Goal: Transaction & Acquisition: Purchase product/service

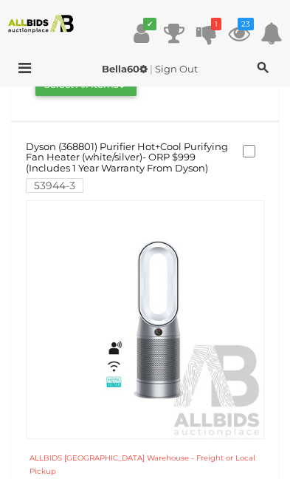
scroll to position [313, 0]
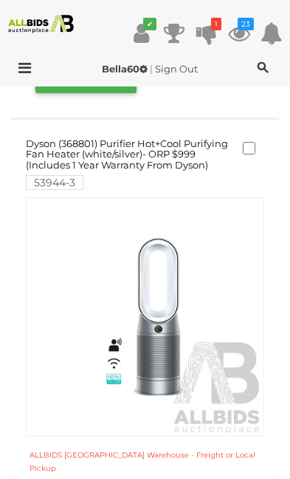
click at [254, 152] on label at bounding box center [254, 148] width 22 height 13
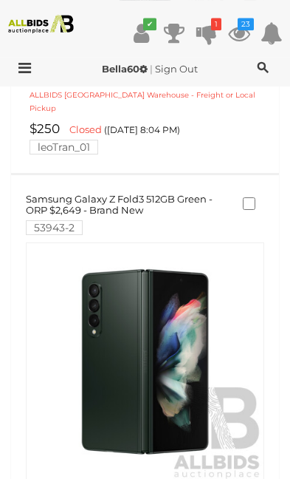
scroll to position [1495, 0]
click at [256, 197] on label at bounding box center [254, 203] width 22 height 13
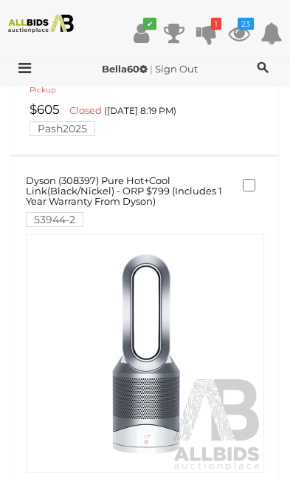
scroll to position [1920, 0]
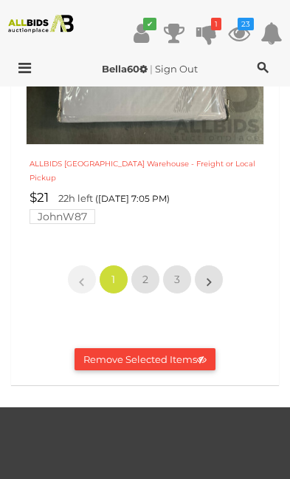
click at [177, 348] on button "Remove Selected Items" at bounding box center [145, 359] width 141 height 23
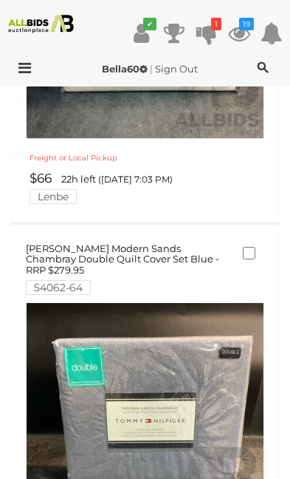
scroll to position [0, 0]
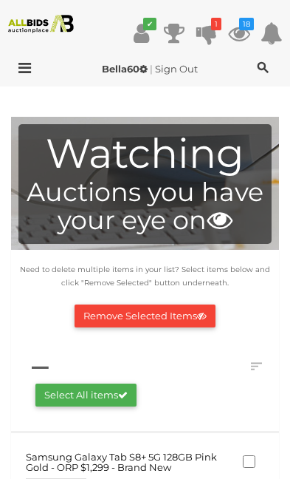
click at [197, 307] on button "Remove Selected Items" at bounding box center [145, 316] width 141 height 23
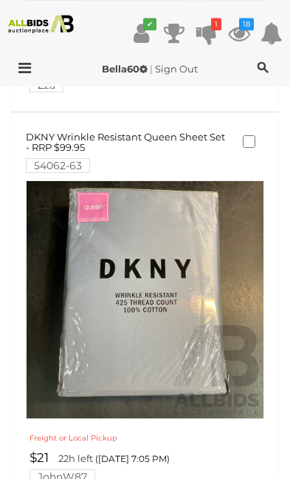
scroll to position [1894, 0]
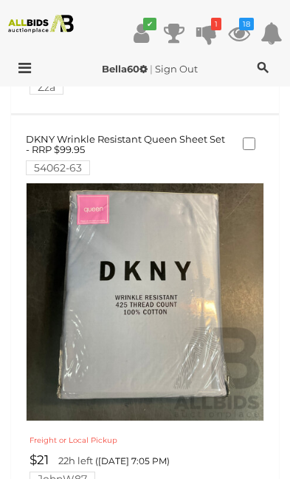
click at [178, 293] on link at bounding box center [145, 302] width 239 height 239
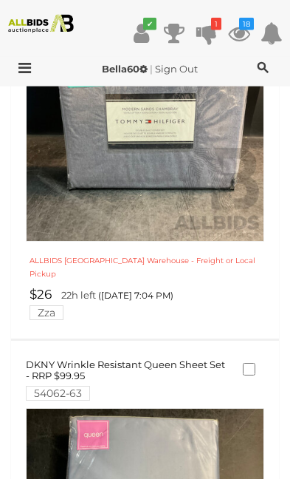
scroll to position [1724, 0]
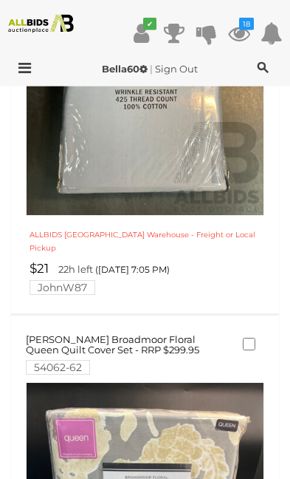
scroll to position [2156, 0]
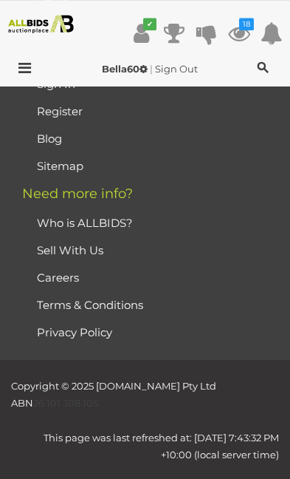
scroll to position [1383, 0]
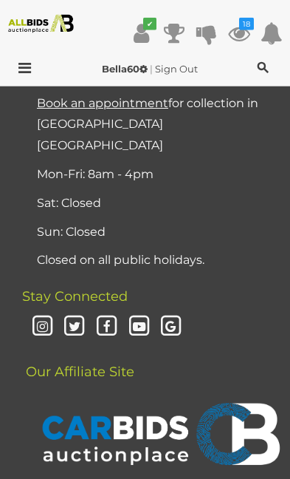
scroll to position [2736, 0]
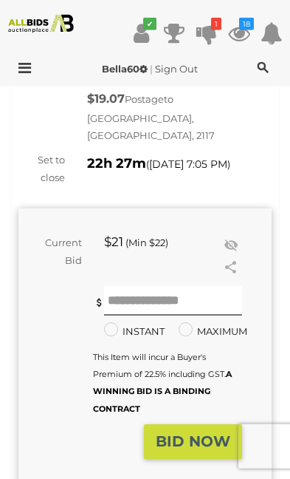
scroll to position [214, 0]
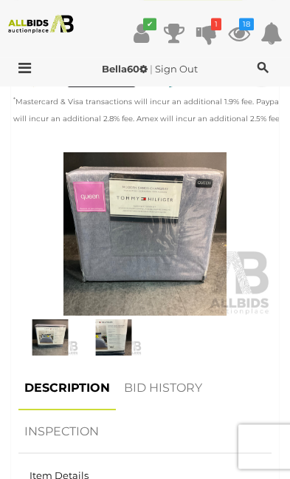
scroll to position [683, 0]
click at [131, 319] on img at bounding box center [114, 337] width 56 height 36
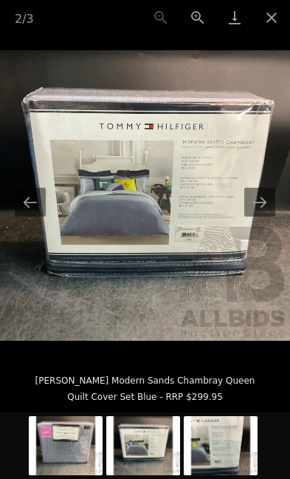
click at [265, 199] on button "Next slide" at bounding box center [260, 202] width 31 height 29
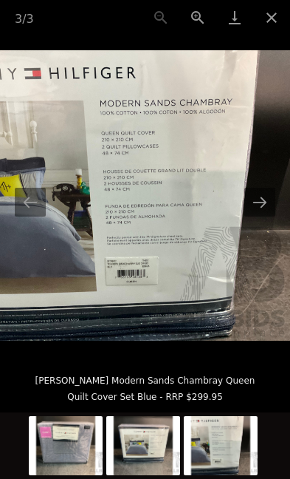
click at [273, 196] on button "Next slide" at bounding box center [260, 202] width 31 height 29
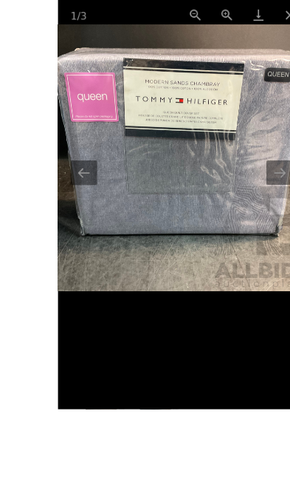
scroll to position [594, 0]
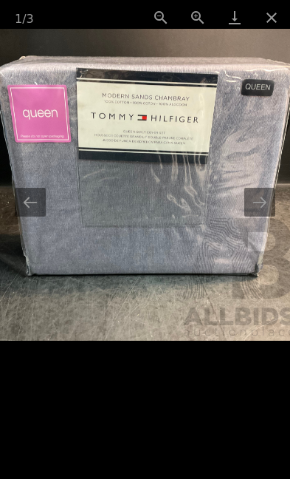
click at [272, 13] on button "Close gallery" at bounding box center [272, 17] width 37 height 35
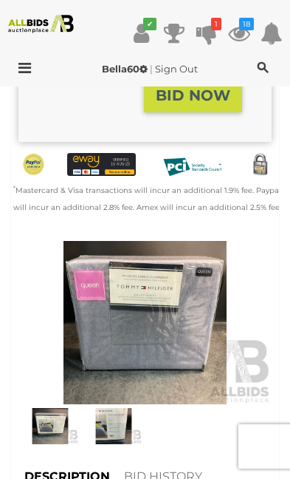
scroll to position [683, 0]
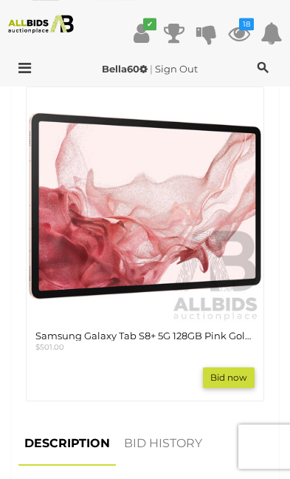
scroll to position [894, 0]
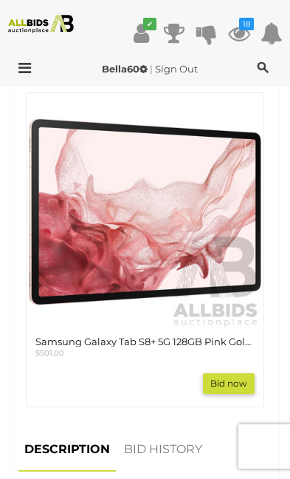
click at [236, 373] on link "Bid now" at bounding box center [229, 383] width 52 height 21
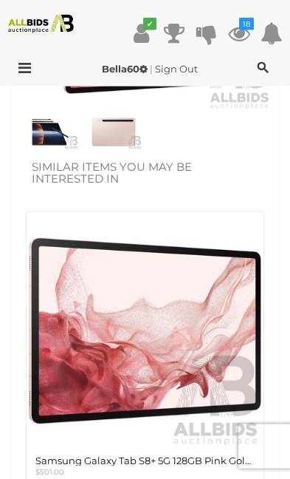
scroll to position [812, 0]
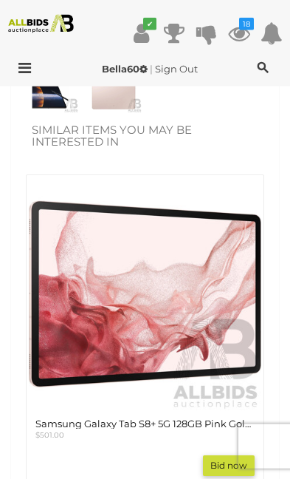
click at [234, 455] on link "Bid now" at bounding box center [229, 465] width 52 height 21
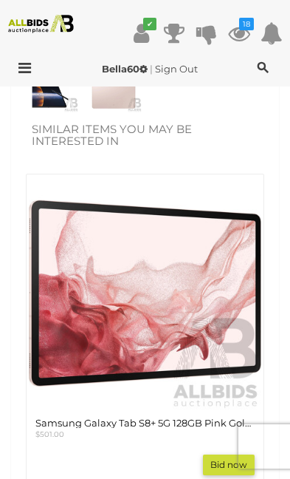
click at [244, 26] on icon "18" at bounding box center [246, 24] width 15 height 13
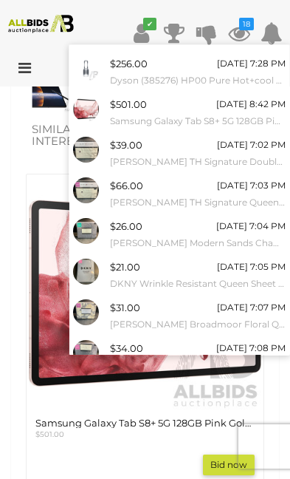
scroll to position [112, 0]
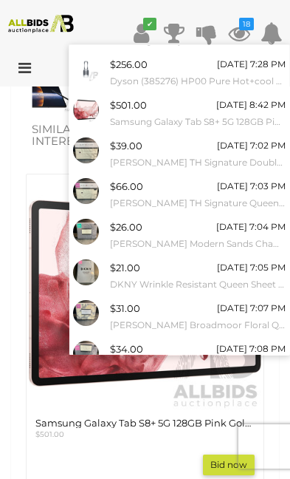
click at [205, 383] on link "View All" at bounding box center [179, 391] width 220 height 26
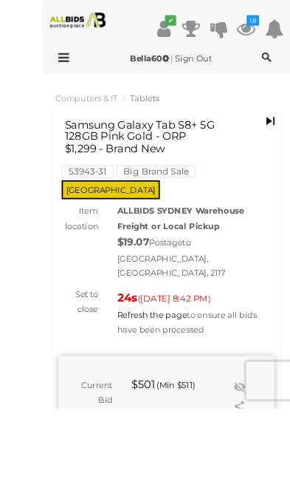
scroll to position [122, 0]
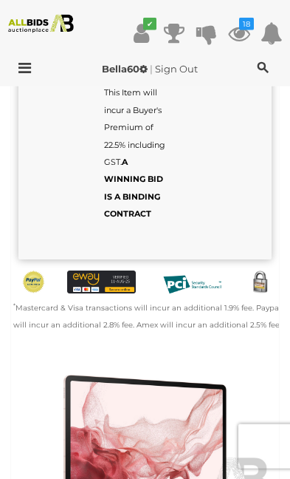
scroll to position [358, 0]
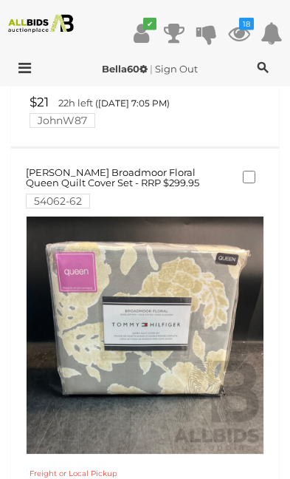
scroll to position [1863, 0]
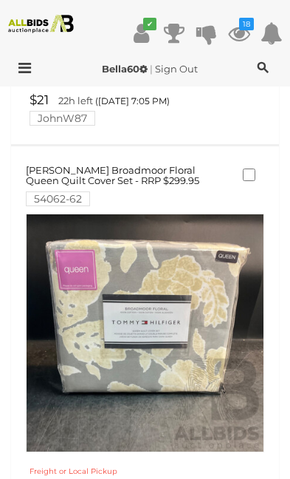
click at [177, 310] on link at bounding box center [145, 333] width 239 height 239
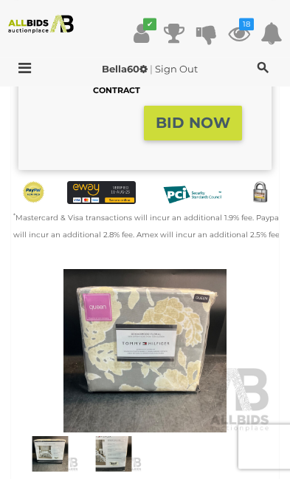
click at [123, 436] on img at bounding box center [114, 454] width 56 height 36
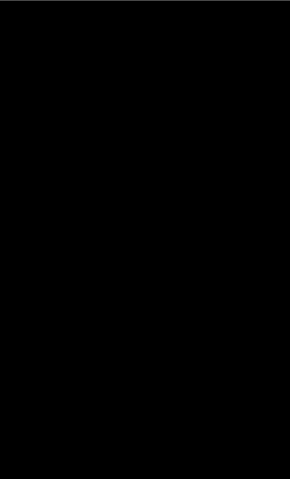
scroll to position [553, 0]
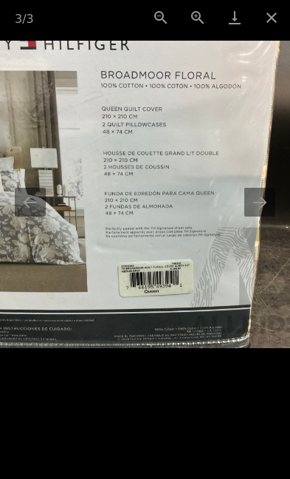
click at [268, 217] on button "Next slide" at bounding box center [260, 202] width 31 height 29
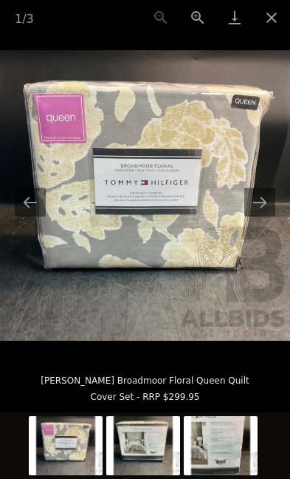
click at [268, 217] on button "Next slide" at bounding box center [260, 202] width 31 height 29
